Goal: Task Accomplishment & Management: Use online tool/utility

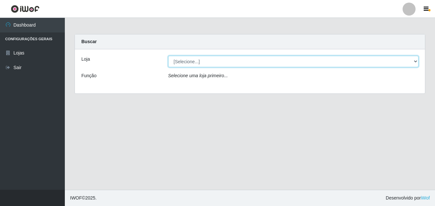
click at [178, 63] on select "[Selecione...] Ajubá Mercado" at bounding box center [293, 61] width 250 height 11
select select "402"
click at [168, 56] on select "[Selecione...] Ajubá Mercado" at bounding box center [293, 61] width 250 height 11
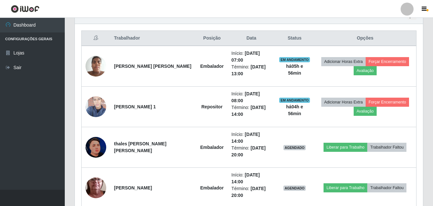
scroll to position [244, 0]
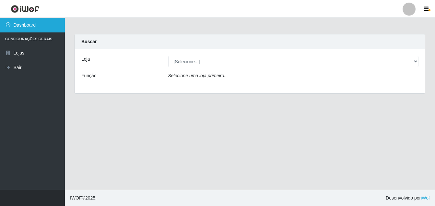
click at [46, 26] on link "Dashboard" at bounding box center [32, 25] width 65 height 15
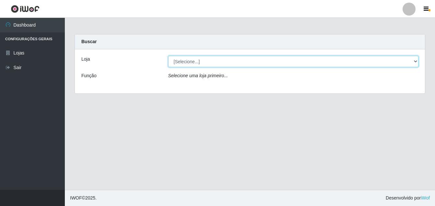
click at [205, 63] on select "[Selecione...] Ajubá Mercado" at bounding box center [293, 61] width 250 height 11
select select "402"
click at [168, 56] on select "[Selecione...] Ajubá Mercado" at bounding box center [293, 61] width 250 height 11
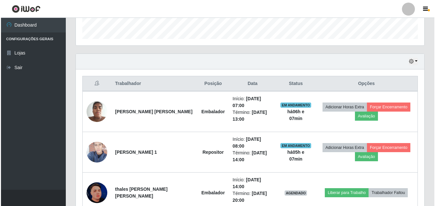
scroll to position [194, 0]
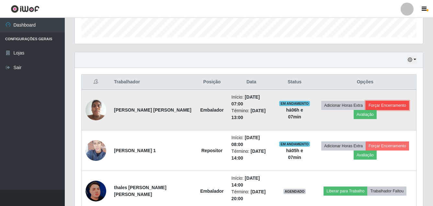
click at [394, 103] on button "Forçar Encerramento" at bounding box center [387, 105] width 43 height 9
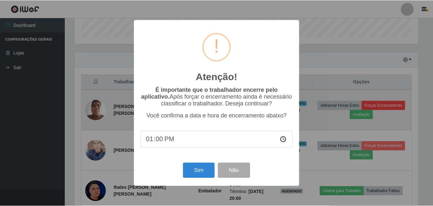
scroll to position [134, 345]
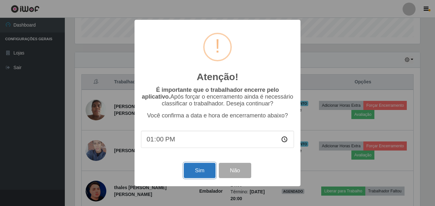
click at [194, 171] on button "Sim" at bounding box center [199, 170] width 31 height 15
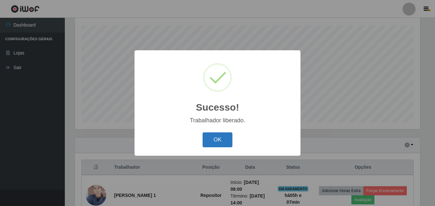
click at [207, 143] on button "OK" at bounding box center [217, 139] width 30 height 15
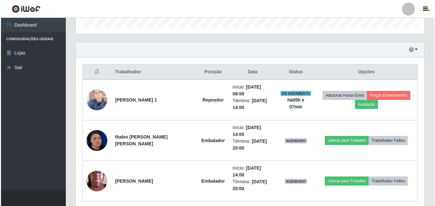
scroll to position [210, 0]
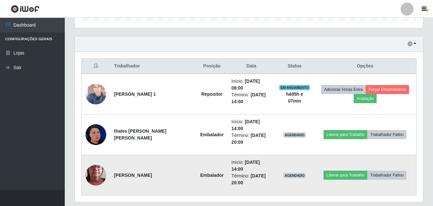
click at [101, 157] on img at bounding box center [96, 175] width 21 height 46
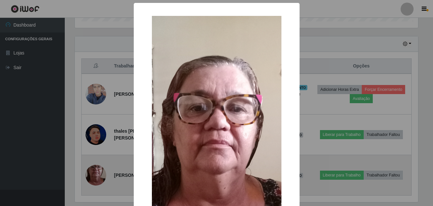
scroll to position [134, 345]
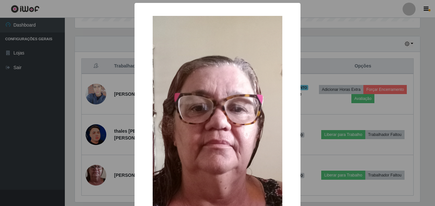
click at [27, 148] on div "× OK Cancel" at bounding box center [217, 103] width 435 height 206
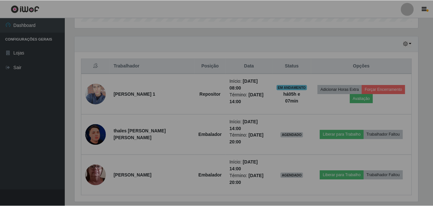
scroll to position [134, 348]
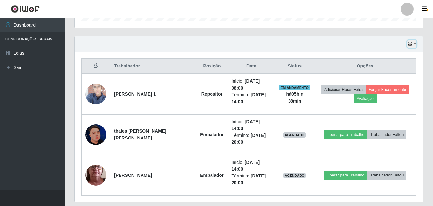
click at [411, 43] on icon "button" at bounding box center [410, 43] width 5 height 5
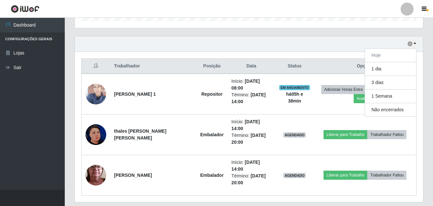
click at [383, 39] on div "Hoje 1 dia 3 dias 1 Semana Não encerrados" at bounding box center [249, 44] width 348 height 16
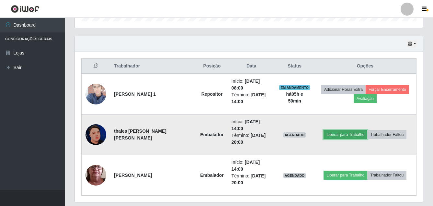
click at [344, 130] on button "Liberar para Trabalho" at bounding box center [346, 134] width 44 height 9
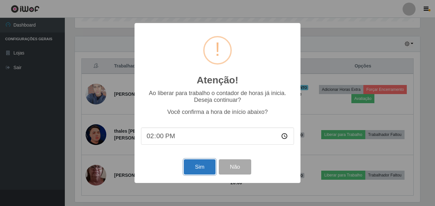
click at [197, 173] on button "Sim" at bounding box center [199, 166] width 31 height 15
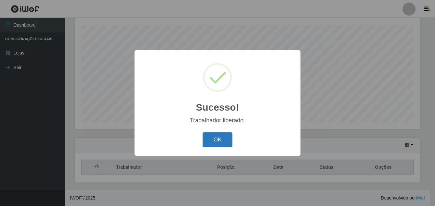
click at [208, 140] on button "OK" at bounding box center [217, 139] width 30 height 15
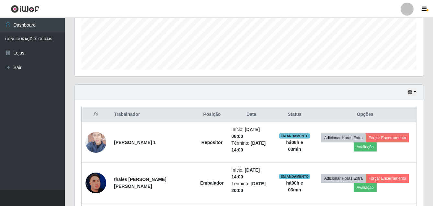
scroll to position [210, 0]
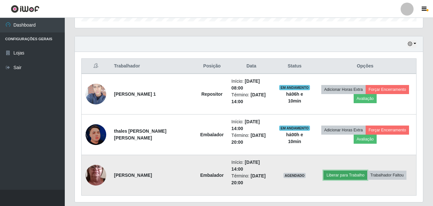
click at [341, 170] on button "Liberar para Trabalho" at bounding box center [346, 174] width 44 height 9
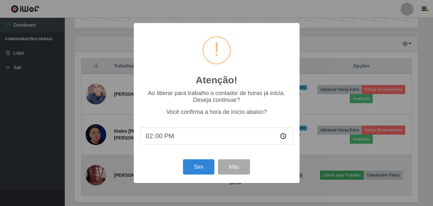
scroll to position [134, 345]
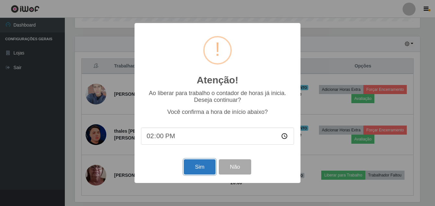
click at [201, 166] on button "Sim" at bounding box center [199, 166] width 31 height 15
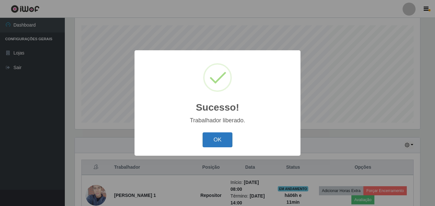
click at [221, 143] on button "OK" at bounding box center [217, 139] width 30 height 15
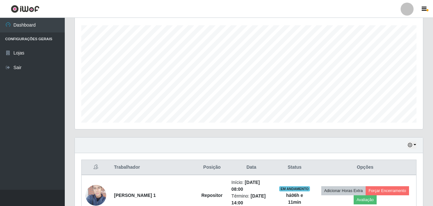
scroll to position [206, 0]
